Goal: Navigation & Orientation: Find specific page/section

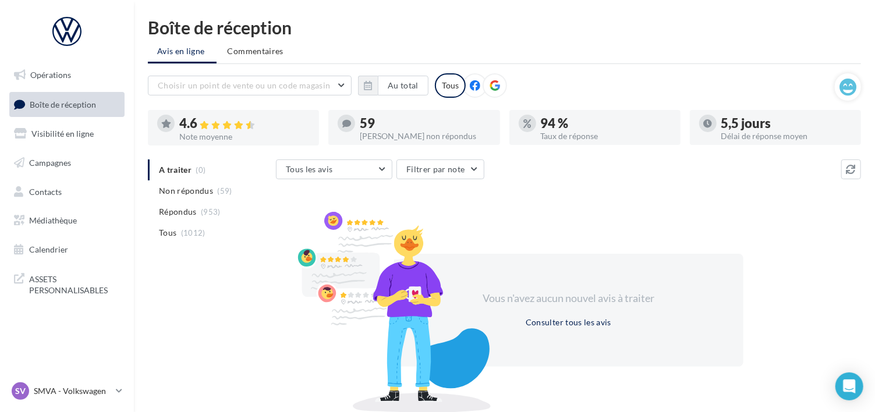
click at [62, 106] on span "Boîte de réception" at bounding box center [63, 104] width 66 height 10
click at [57, 387] on p "SMVA - Volkswagen" at bounding box center [72, 391] width 77 height 12
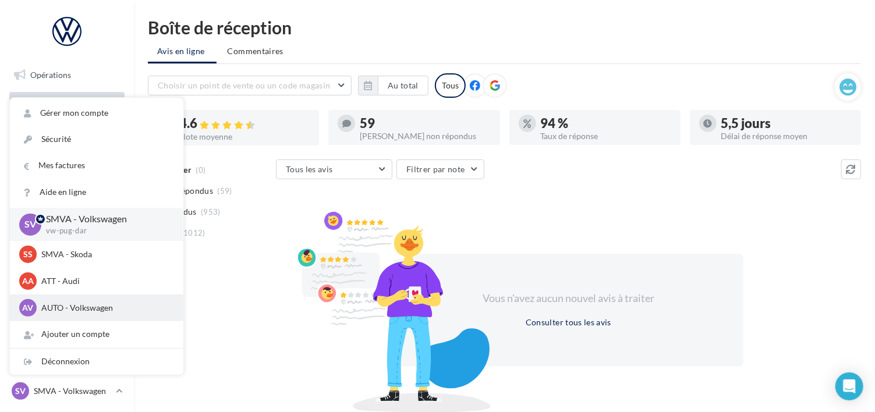
click at [75, 302] on p "AUTO - Volkswagen" at bounding box center [105, 308] width 128 height 12
